Goal: Find specific page/section

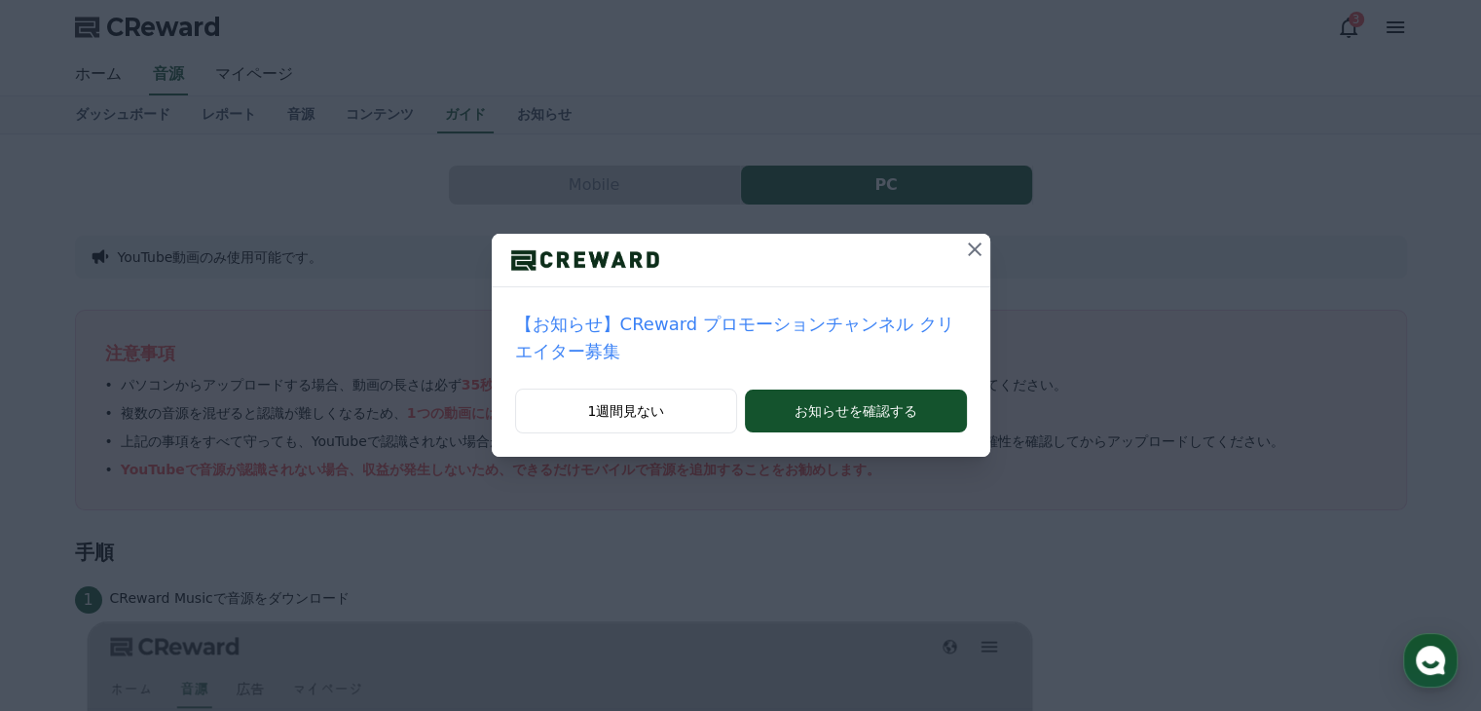
click at [968, 249] on icon at bounding box center [975, 249] width 14 height 14
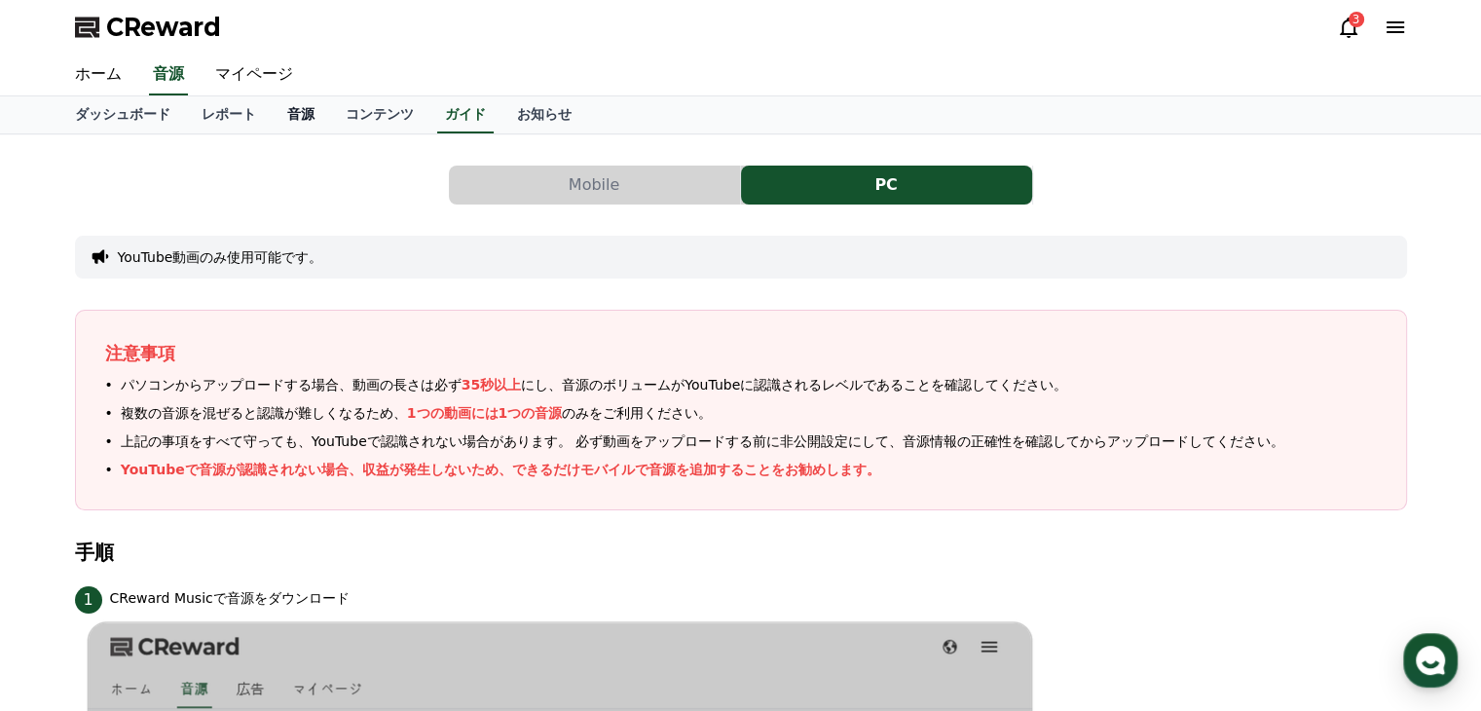
click at [272, 120] on link "音源" at bounding box center [301, 114] width 58 height 37
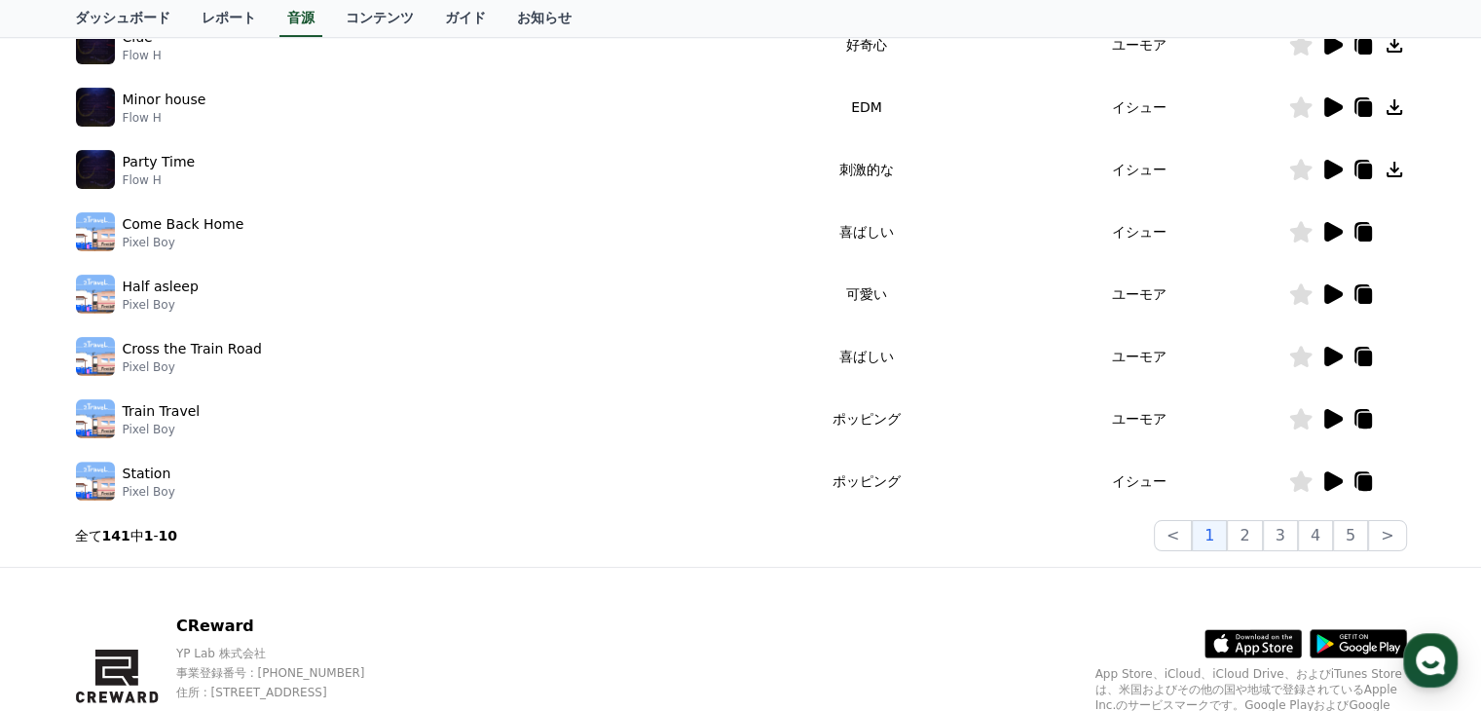
scroll to position [607, 0]
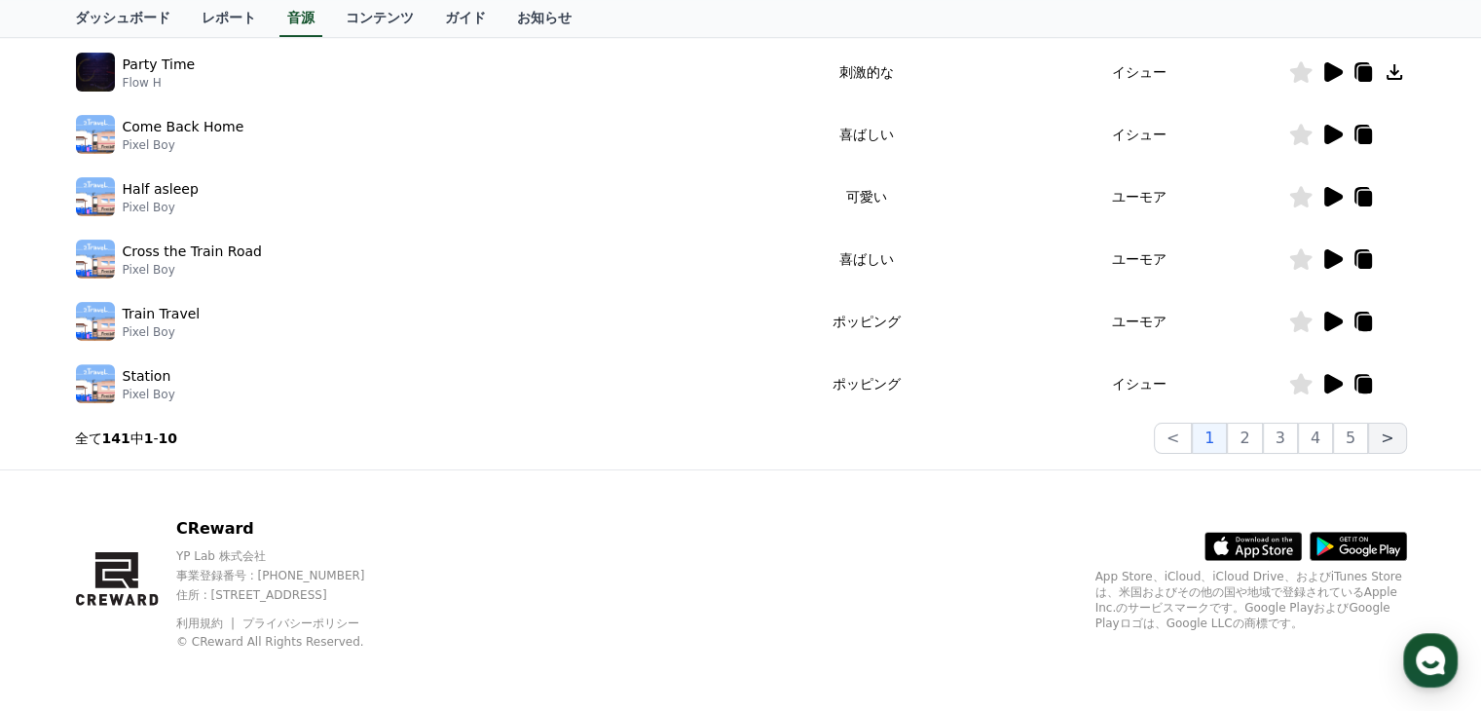
click at [1388, 444] on button ">" at bounding box center [1387, 438] width 38 height 31
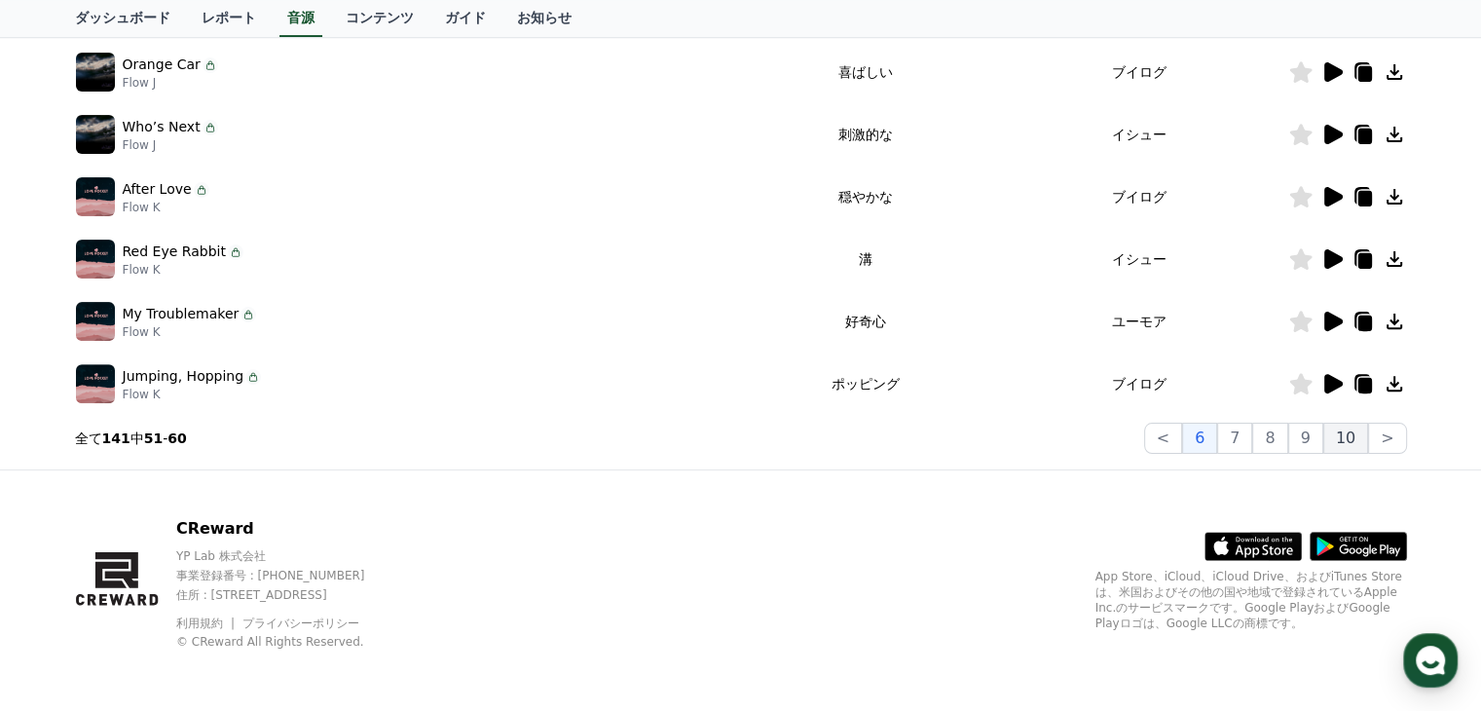
click at [1350, 438] on button "10" at bounding box center [1345, 438] width 45 height 31
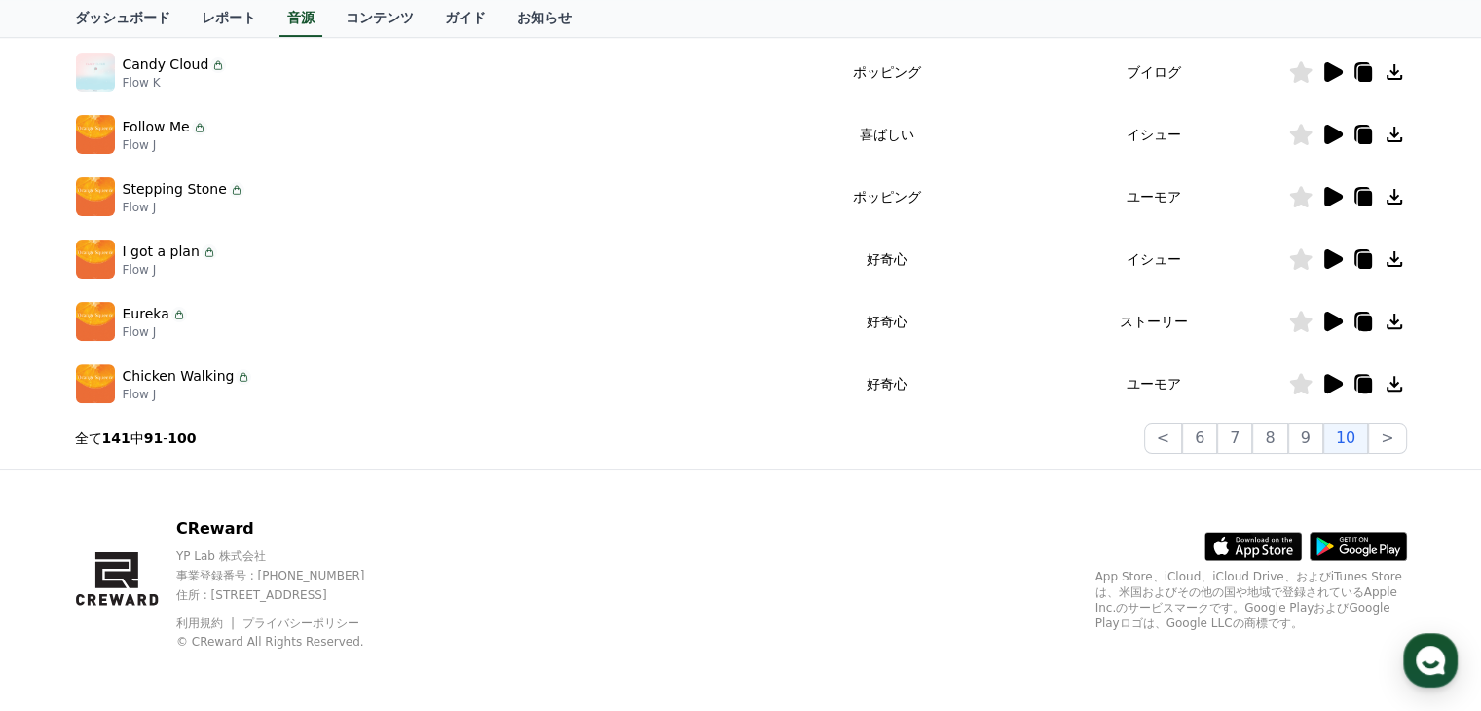
scroll to position [509, 0]
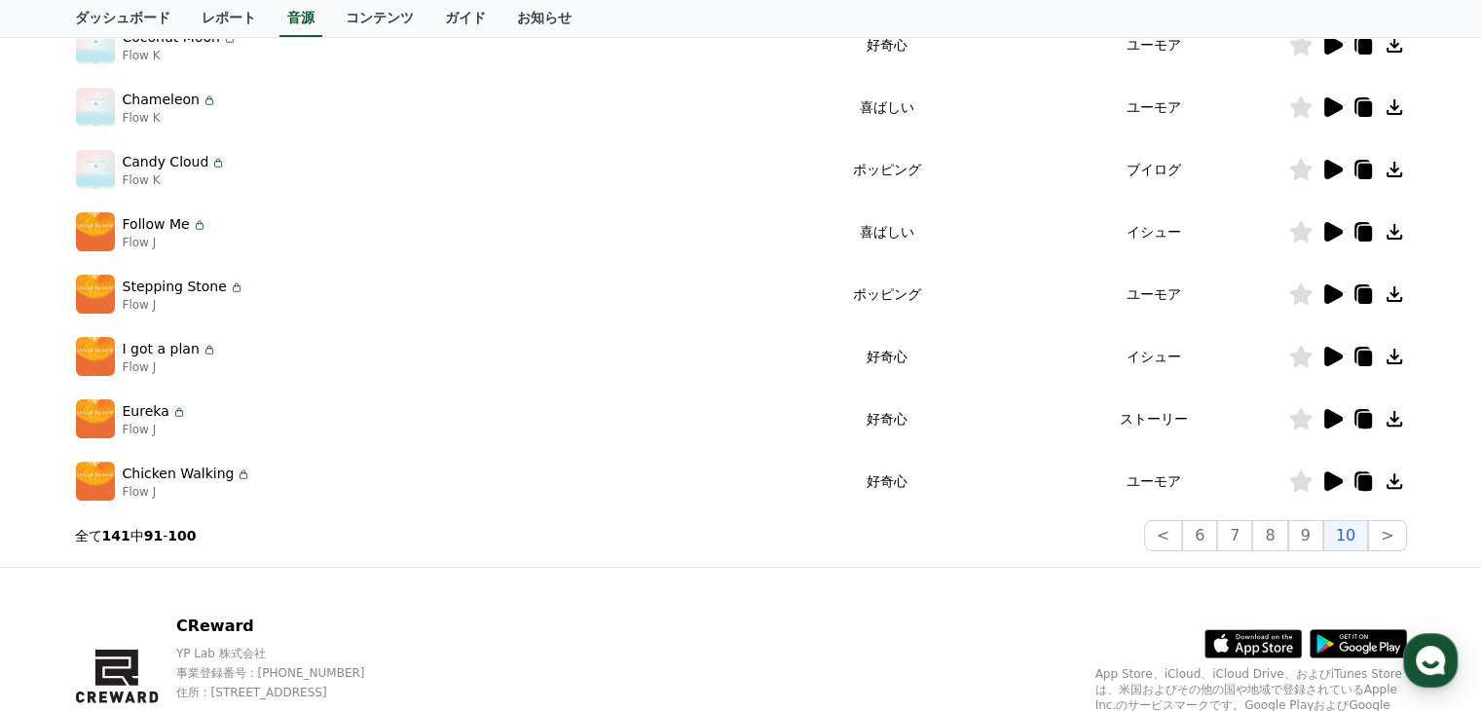
click at [1390, 167] on icon at bounding box center [1394, 170] width 16 height 16
